Goal: Transaction & Acquisition: Purchase product/service

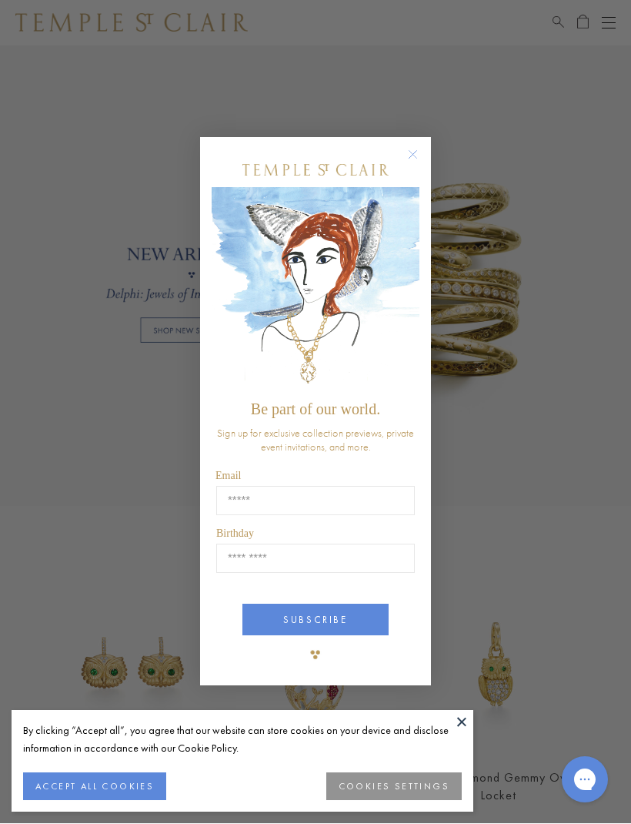
scroll to position [917, 0]
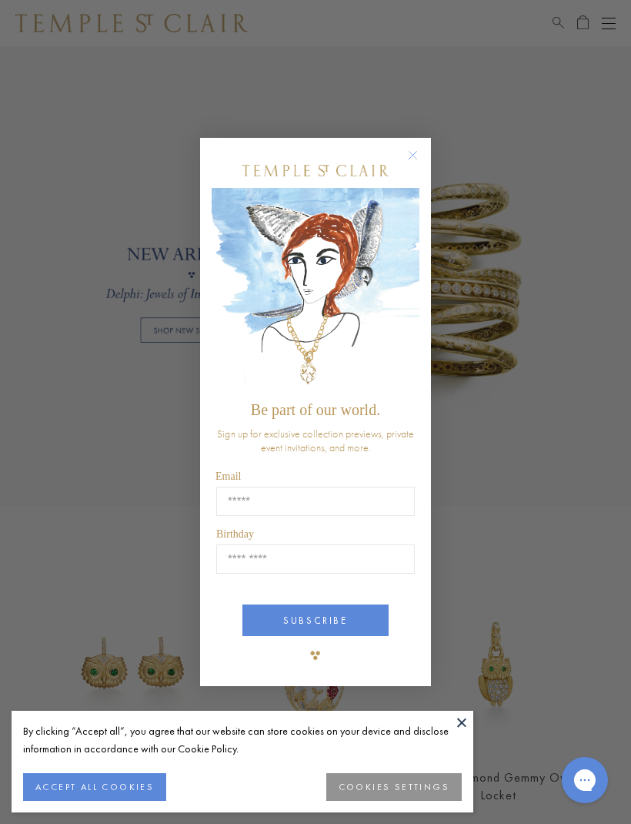
click at [419, 172] on button "Close dialog" at bounding box center [420, 162] width 19 height 19
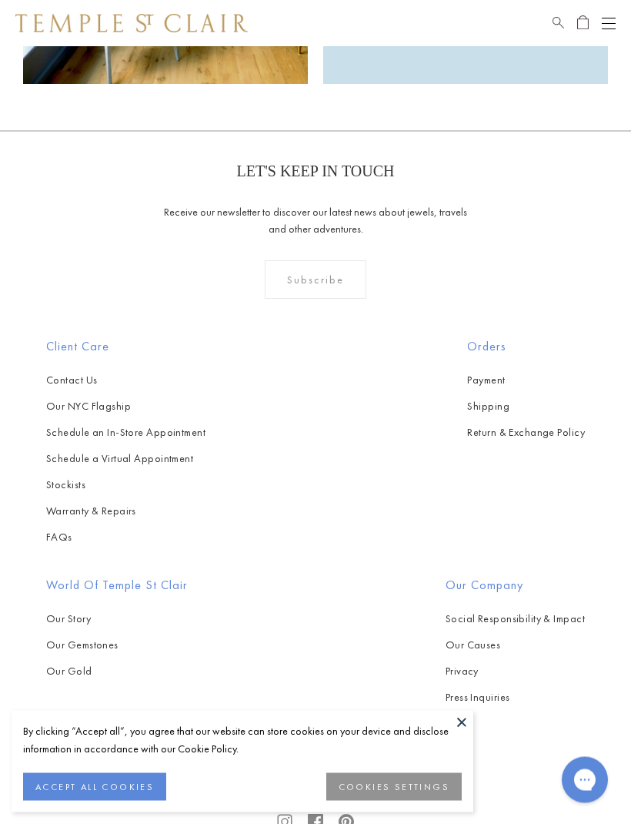
scroll to position [3010, 0]
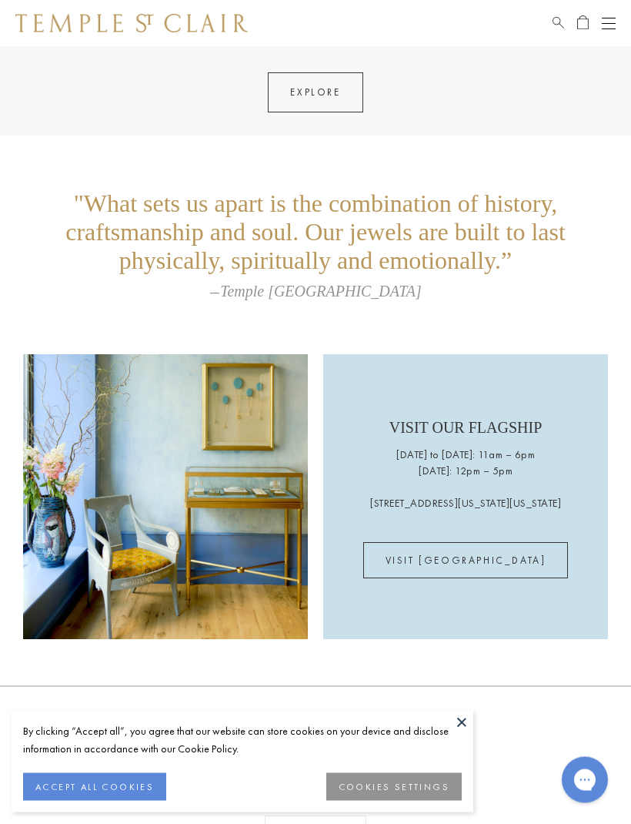
click at [615, 28] on div "Open navigation" at bounding box center [609, 28] width 14 height 1
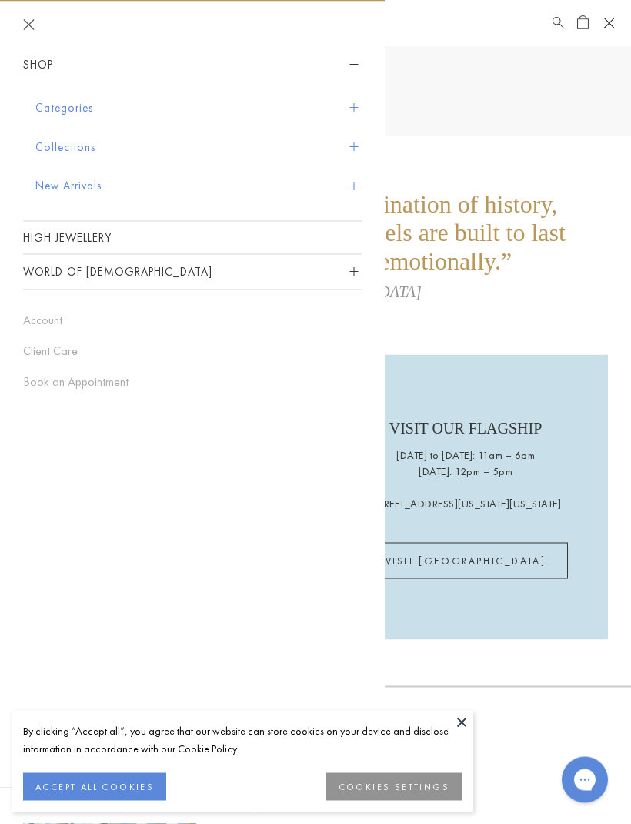
scroll to position [2439, 0]
click at [361, 114] on button "Categories" at bounding box center [198, 108] width 326 height 39
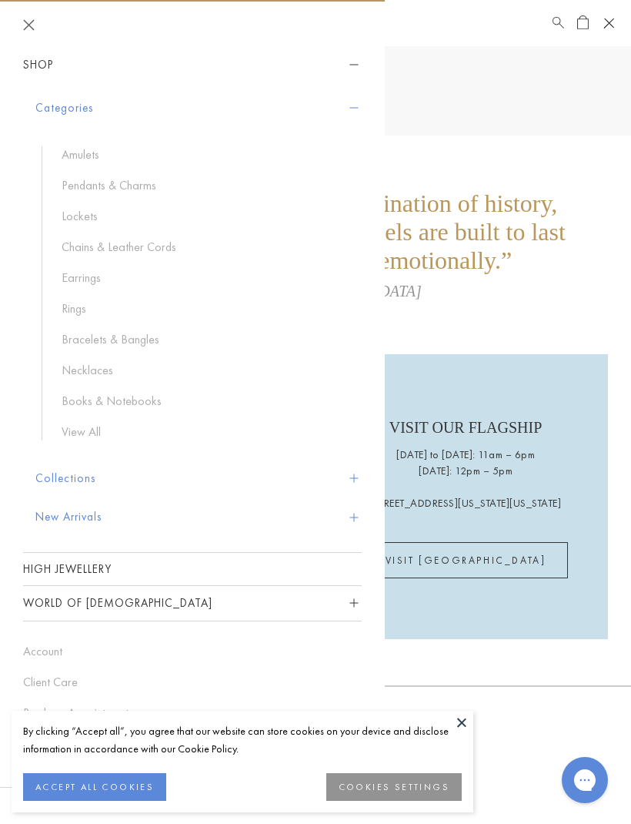
click at [106, 367] on link "Necklaces" at bounding box center [204, 370] width 285 height 17
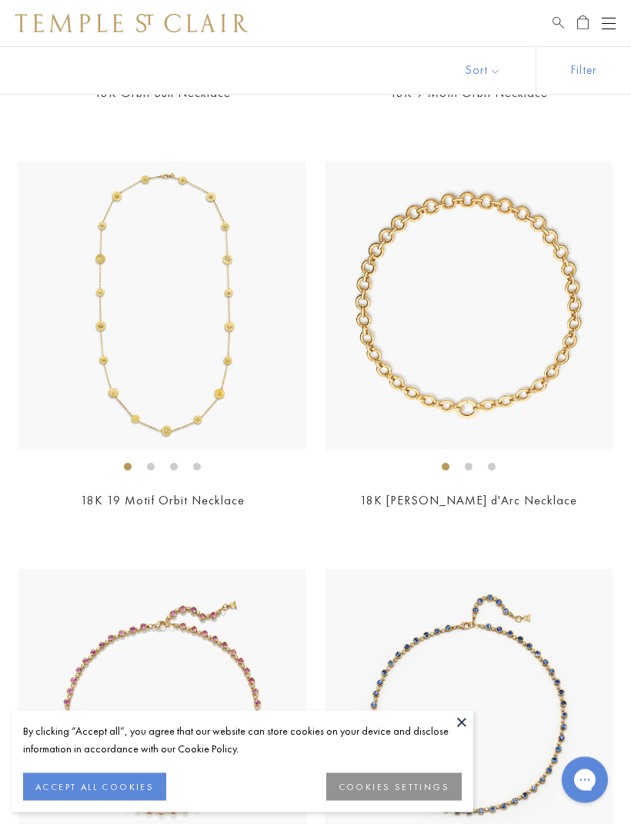
scroll to position [4147, 0]
click at [527, 396] on img at bounding box center [469, 306] width 288 height 288
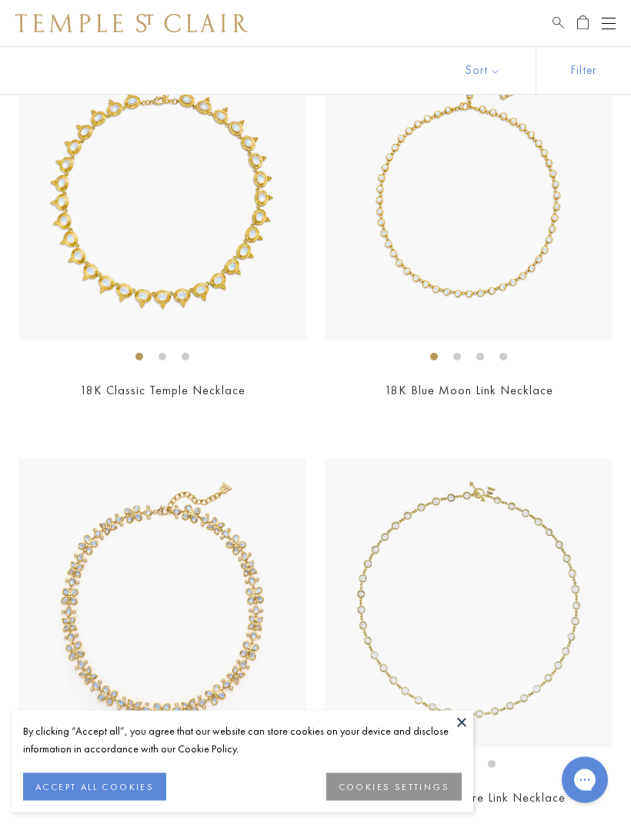
scroll to position [5479, 0]
click at [459, 759] on ol at bounding box center [469, 763] width 288 height 19
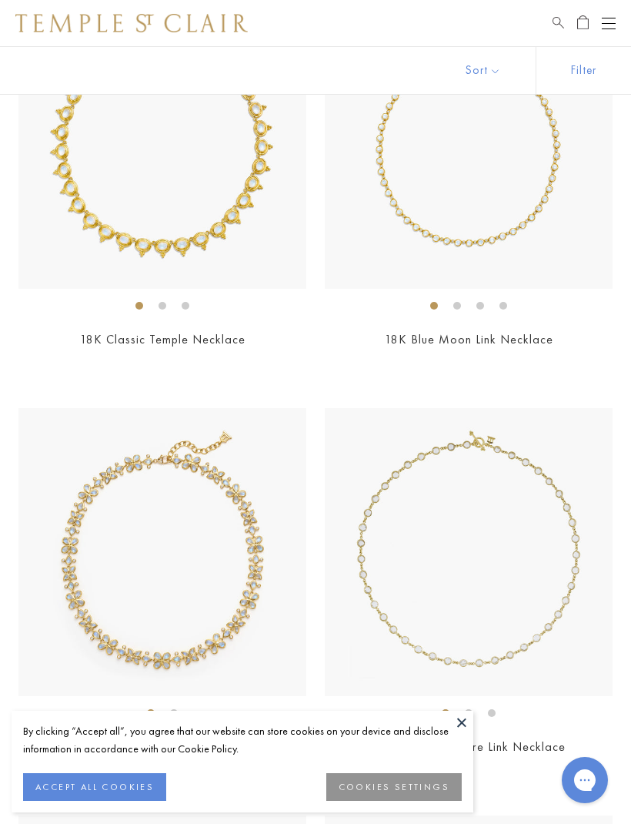
scroll to position [5529, 0]
